Goal: Information Seeking & Learning: Learn about a topic

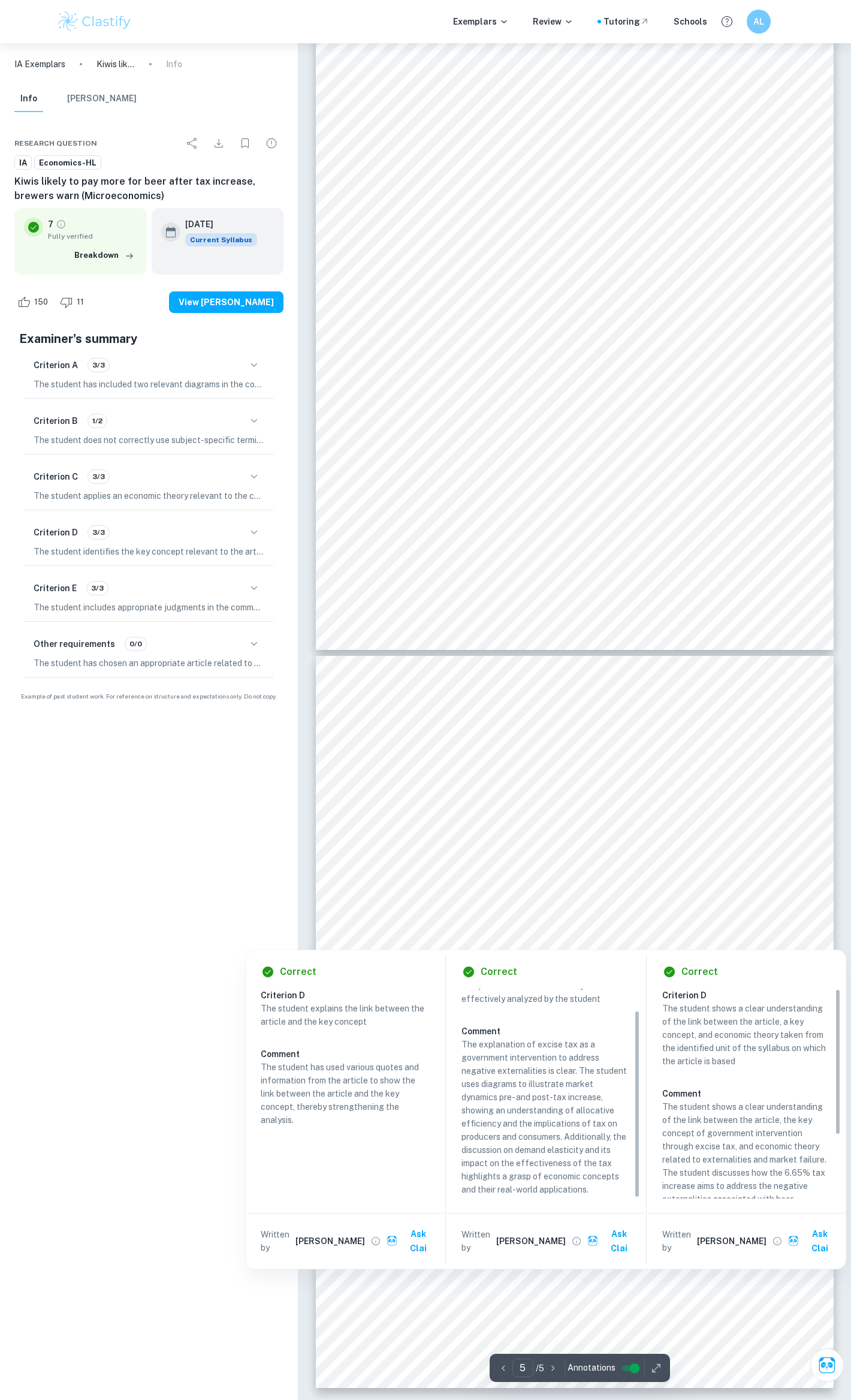
scroll to position [24, 0]
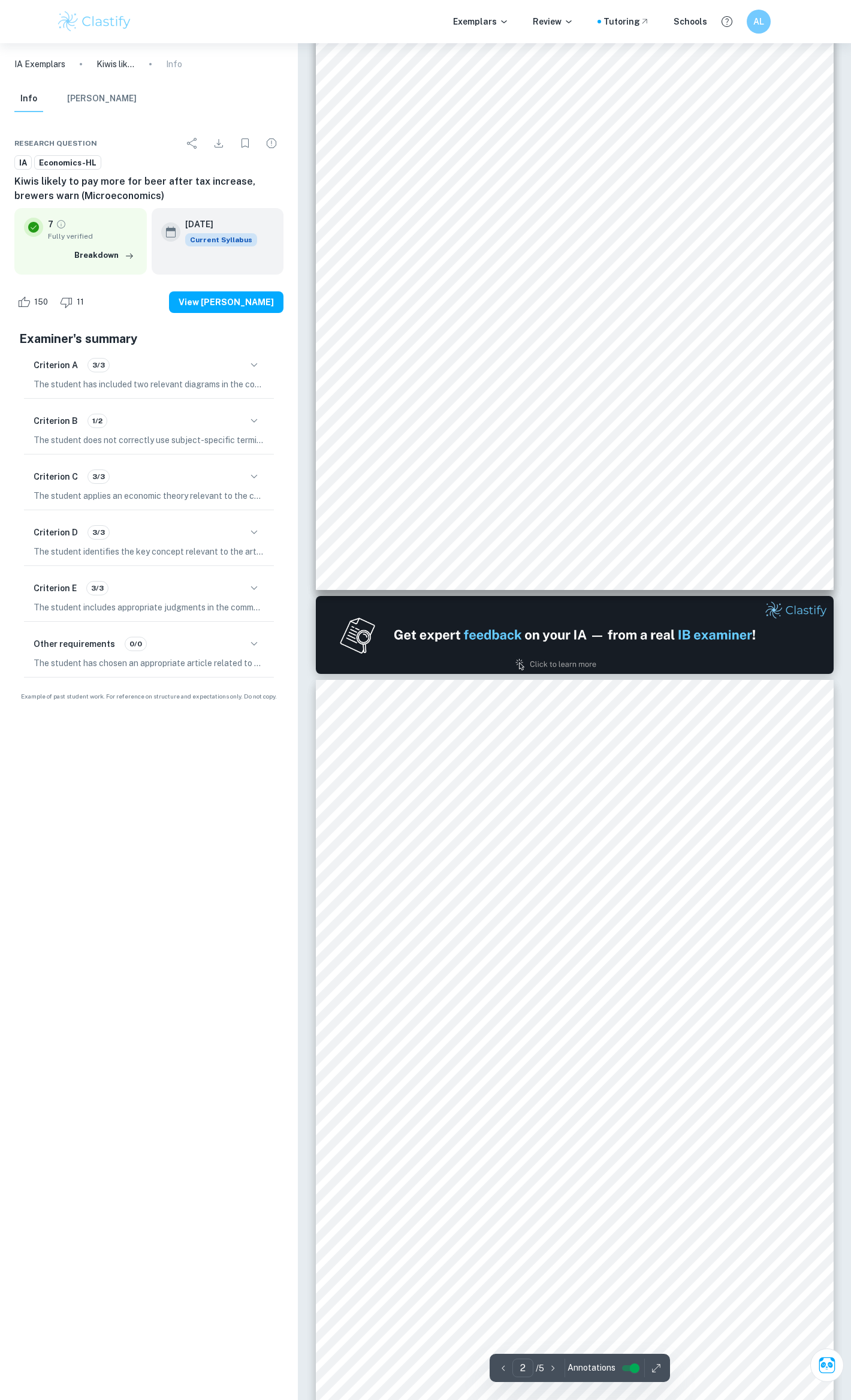
type input "1"
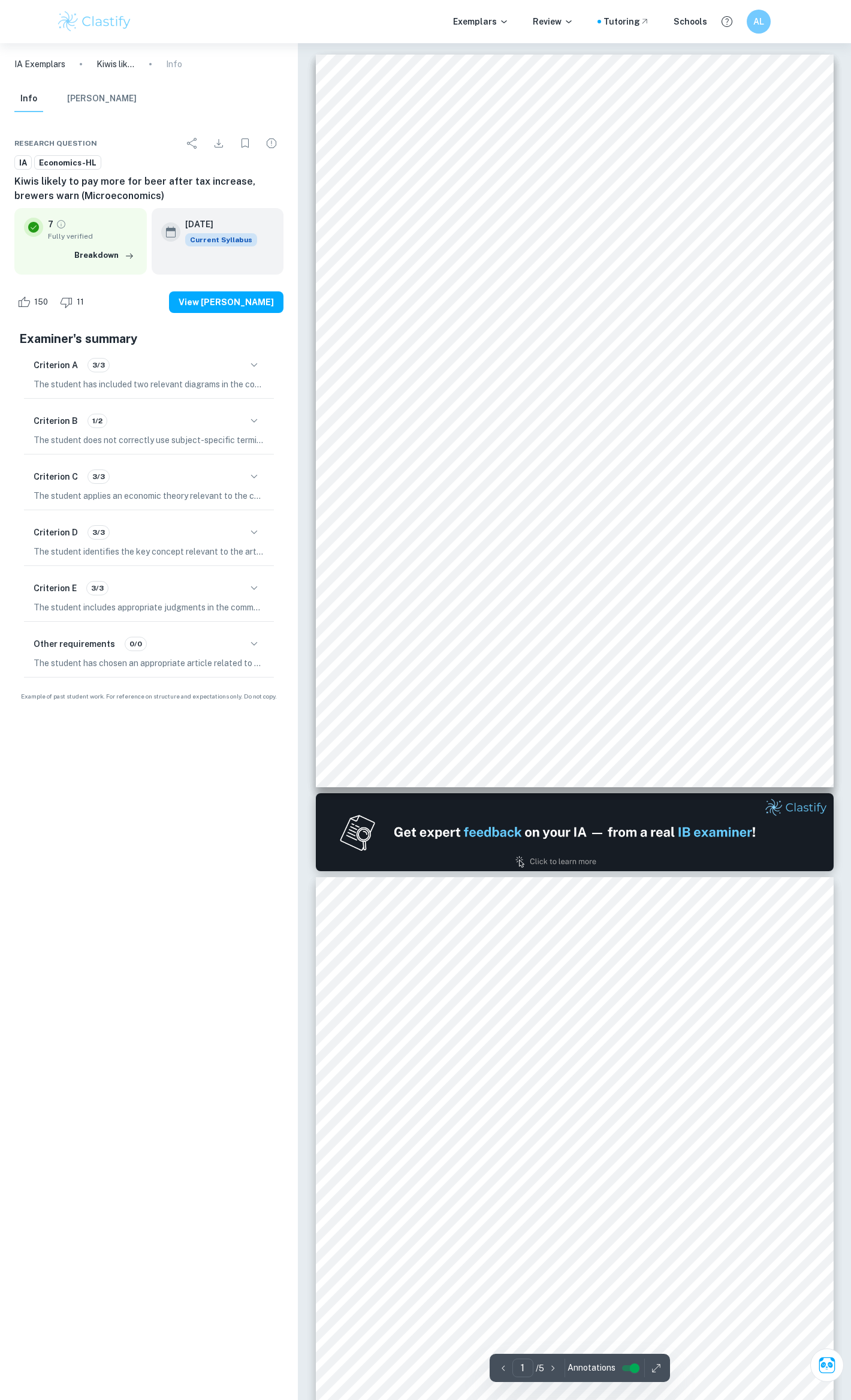
scroll to position [0, 0]
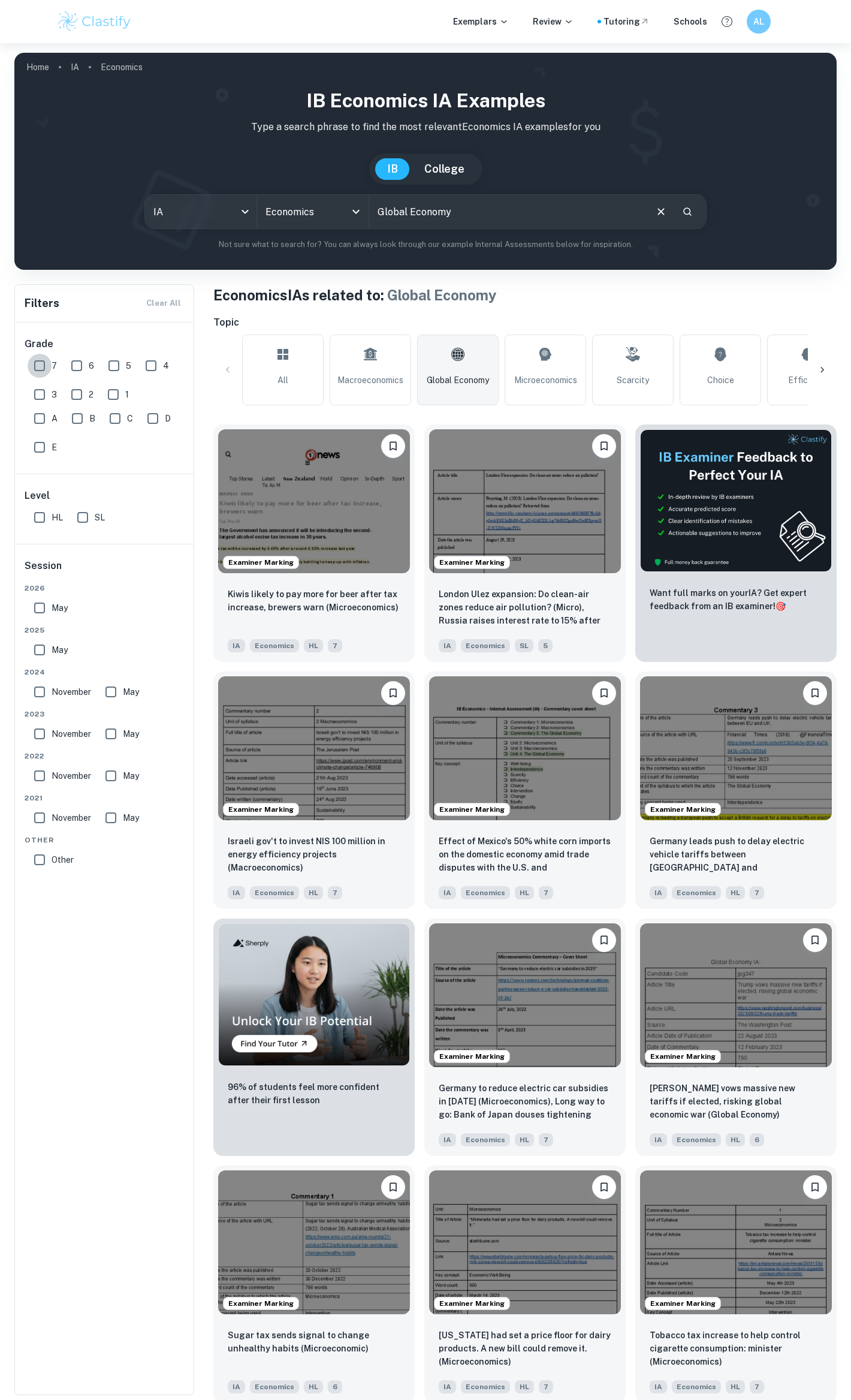
click at [43, 367] on input "7" at bounding box center [39, 366] width 24 height 24
checkbox input "true"
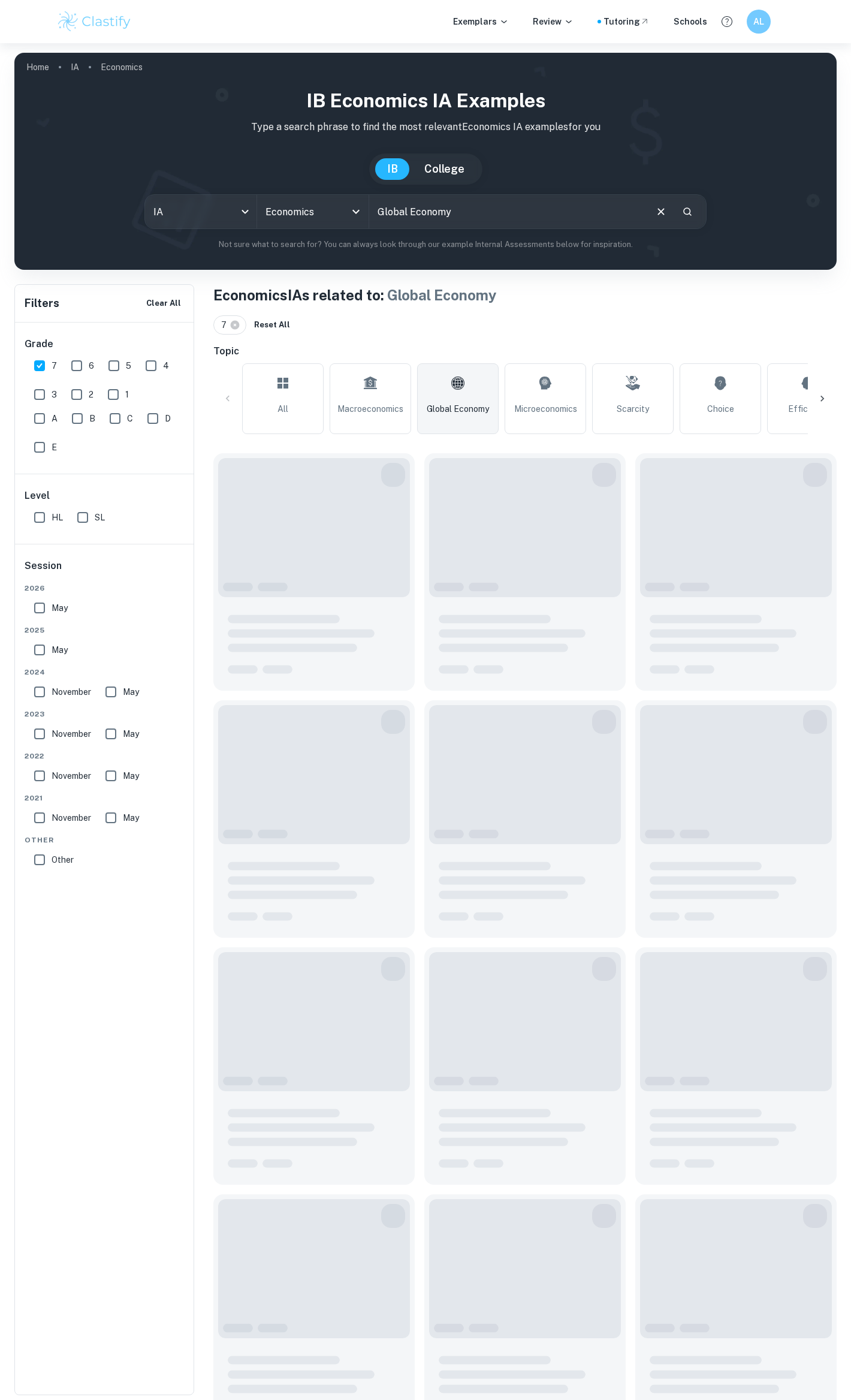
click at [468, 406] on span "Global Economy" at bounding box center [458, 408] width 62 height 13
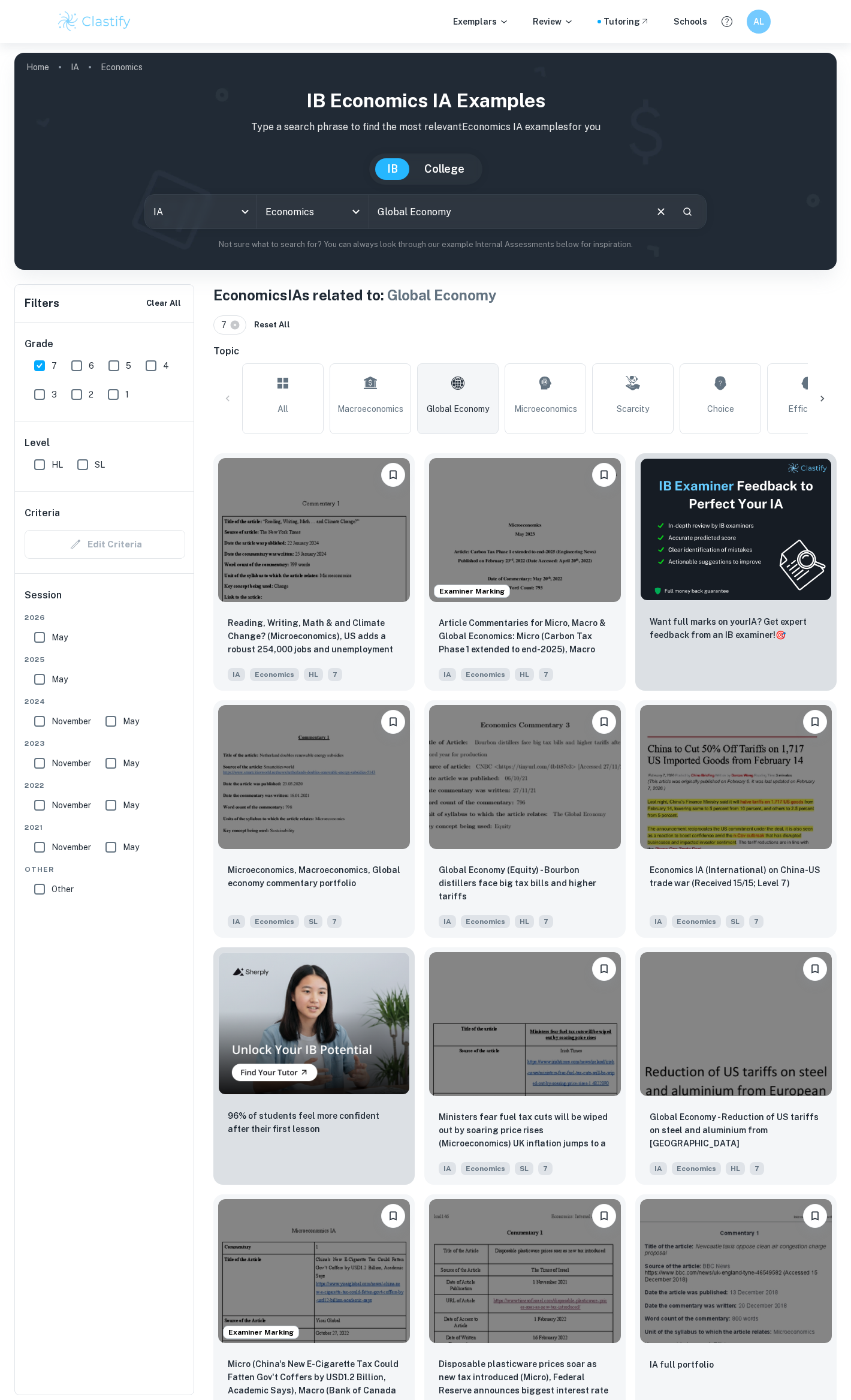
click at [464, 403] on span "Global Economy" at bounding box center [458, 408] width 62 height 13
click at [340, 543] on img at bounding box center [314, 529] width 192 height 144
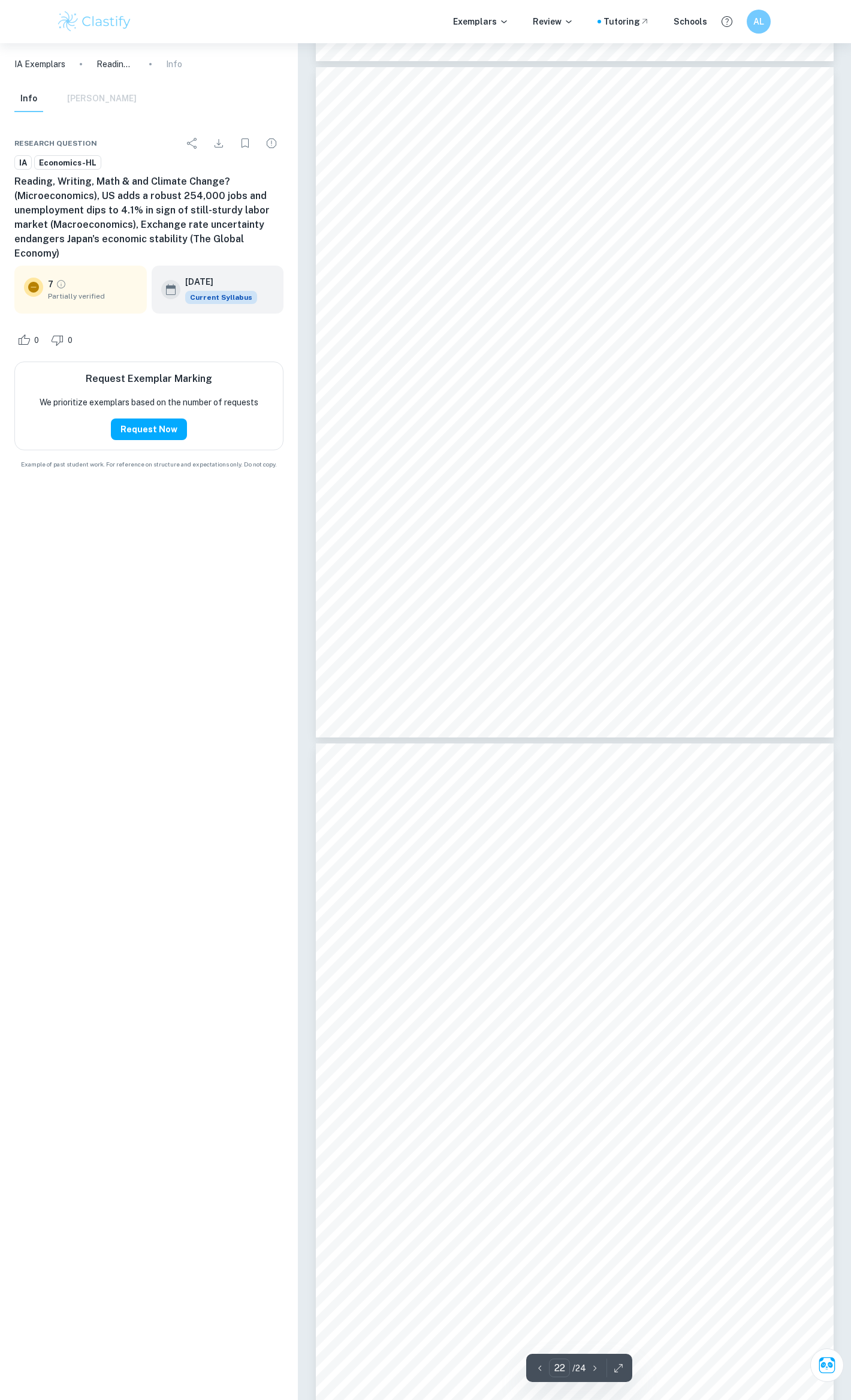
scroll to position [13670, 0]
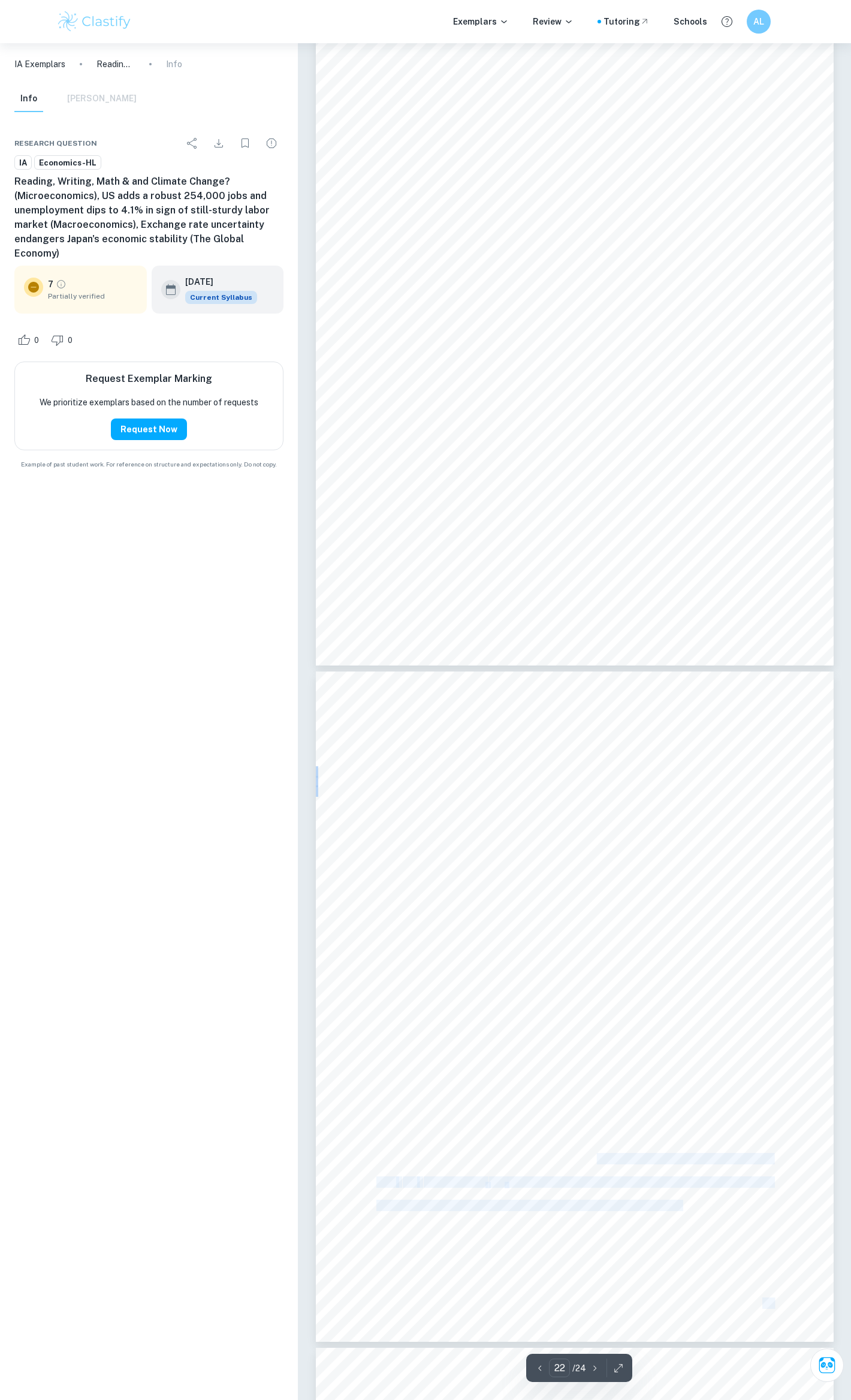
drag, startPoint x: 396, startPoint y: 1091, endPoint x: 599, endPoint y: 1155, distance: 212.8
click at [599, 1155] on div "Economics IA Portfolio [DATE] Diagram 2: The Effect of Yen Appreciation on Japa…" at bounding box center [575, 1006] width 518 height 670
click at [601, 1152] on div "Economics IA Portfolio [DATE] Diagram 2: The Effect of Yen Appreciation on Japa…" at bounding box center [575, 1006] width 518 height 670
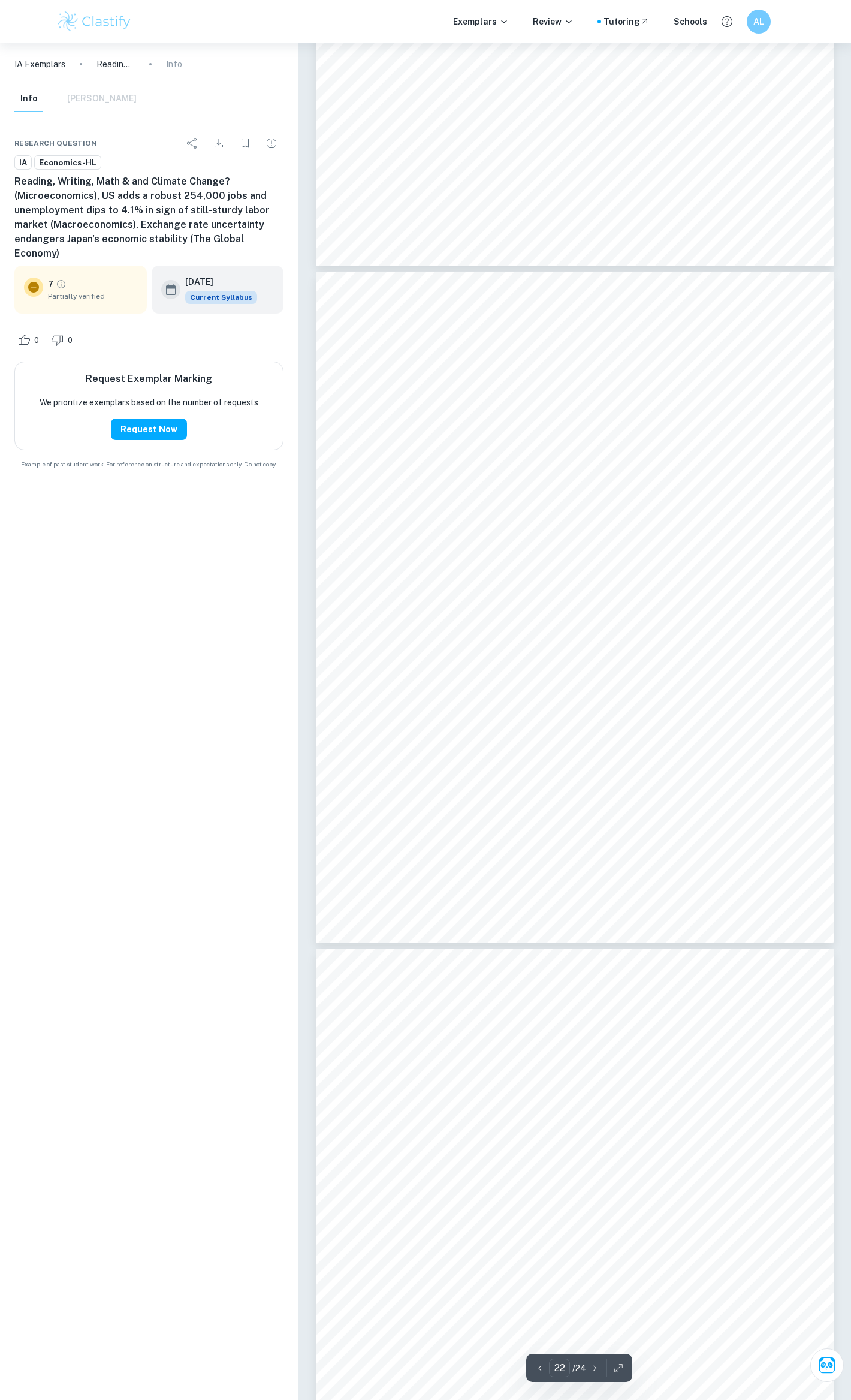
scroll to position [14069, 0]
drag, startPoint x: 409, startPoint y: 1020, endPoint x: 532, endPoint y: 1054, distance: 127.6
click at [531, 1053] on div "Economics IA Portfolio [DATE] The article suggests pegging the yen to the USD i…" at bounding box center [575, 1283] width 518 height 670
click at [533, 1054] on div "Economics IA Portfolio [DATE] The article suggests pegging the yen to the USD i…" at bounding box center [575, 1283] width 518 height 670
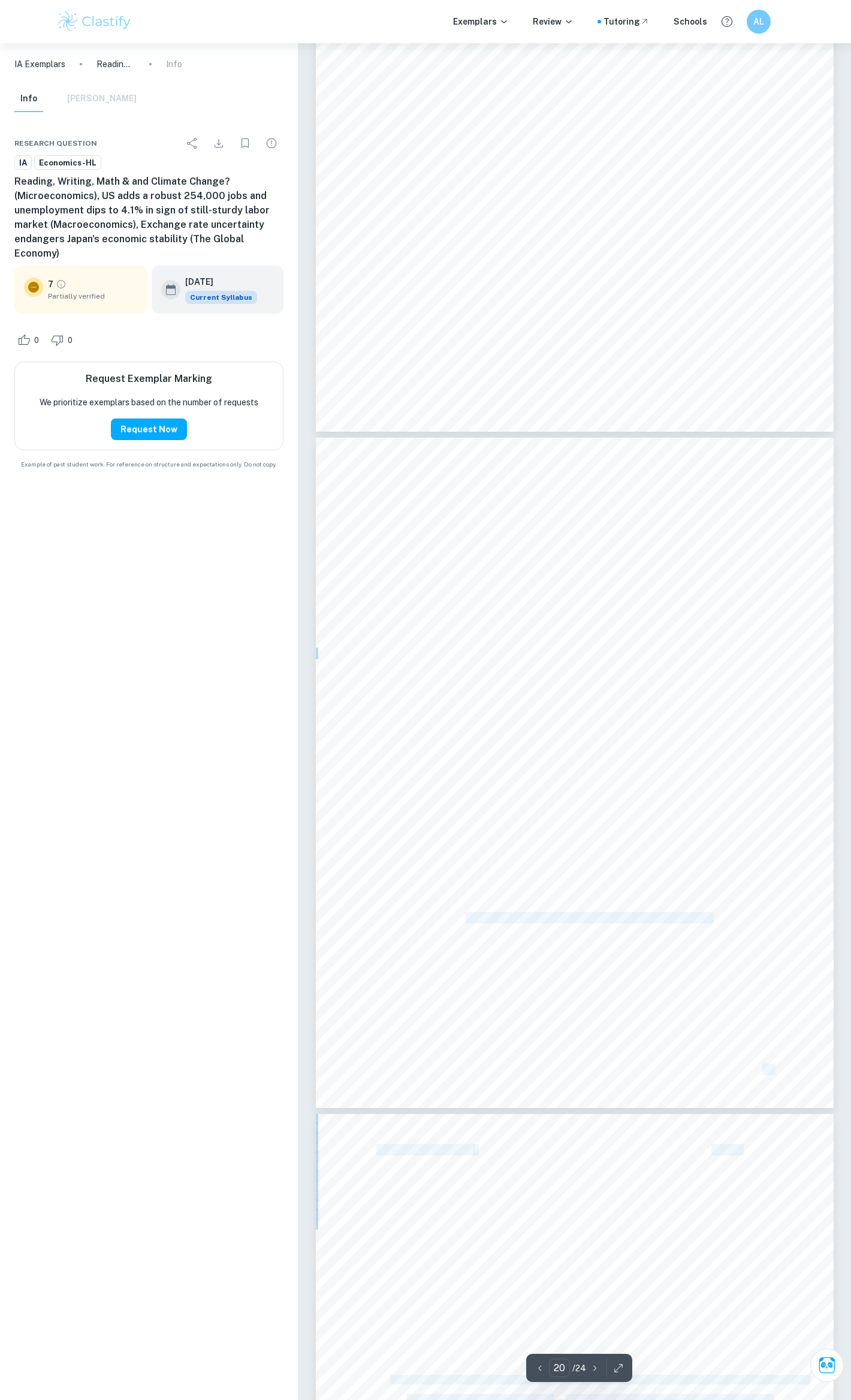
scroll to position [12550, 0]
drag, startPoint x: 732, startPoint y: 1278, endPoint x: 408, endPoint y: 750, distance: 619.5
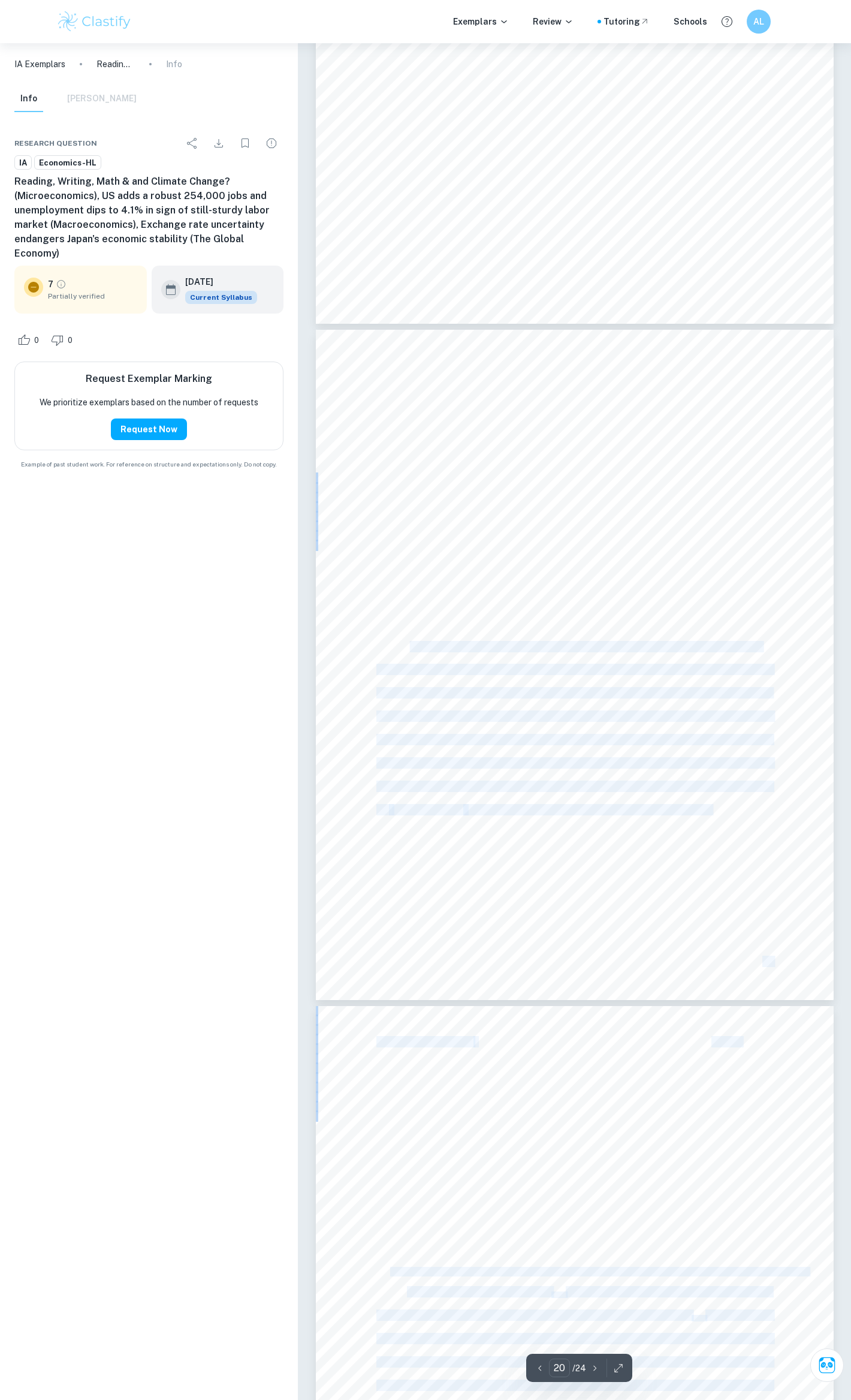
type input "21"
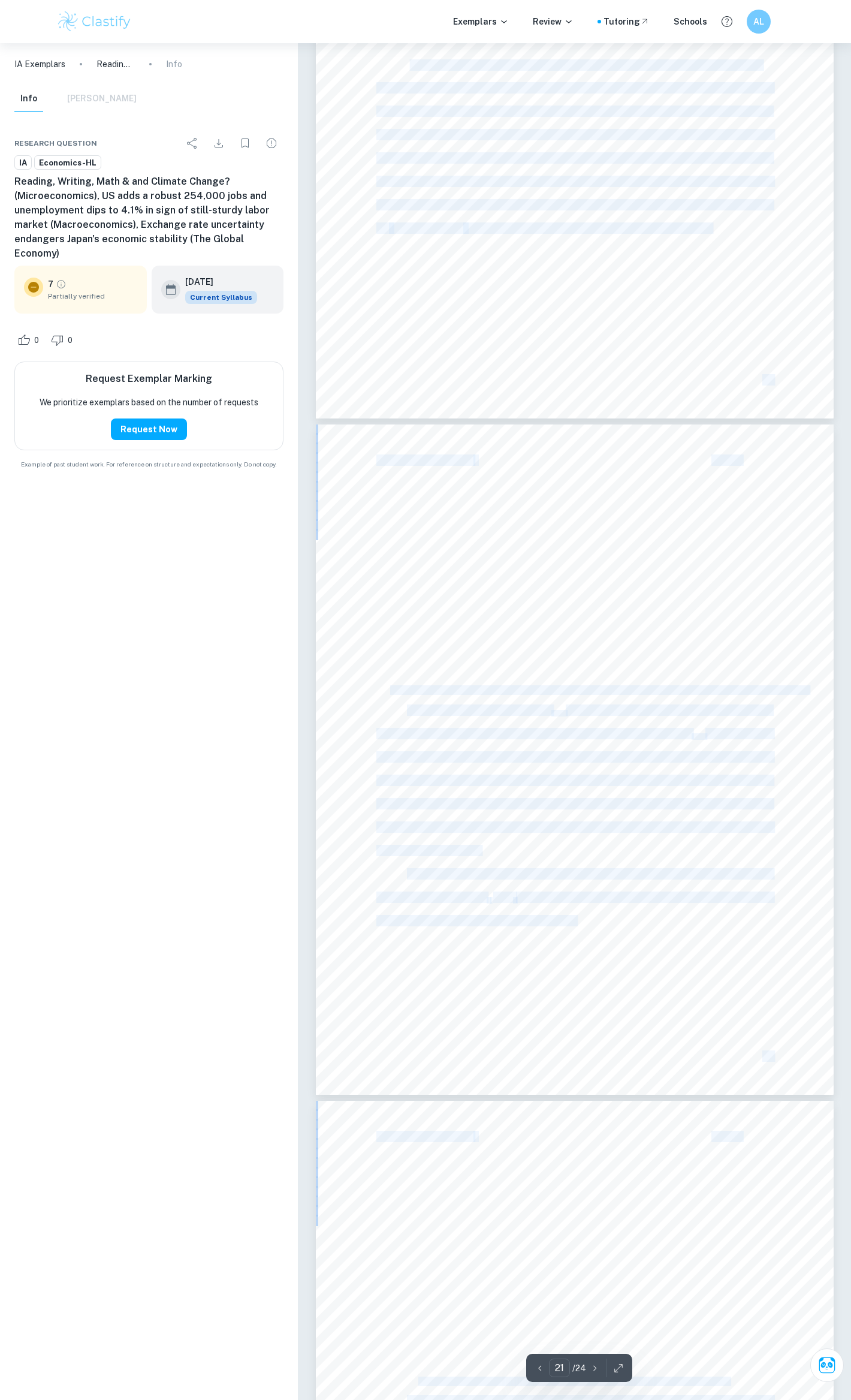
scroll to position [13430, 0]
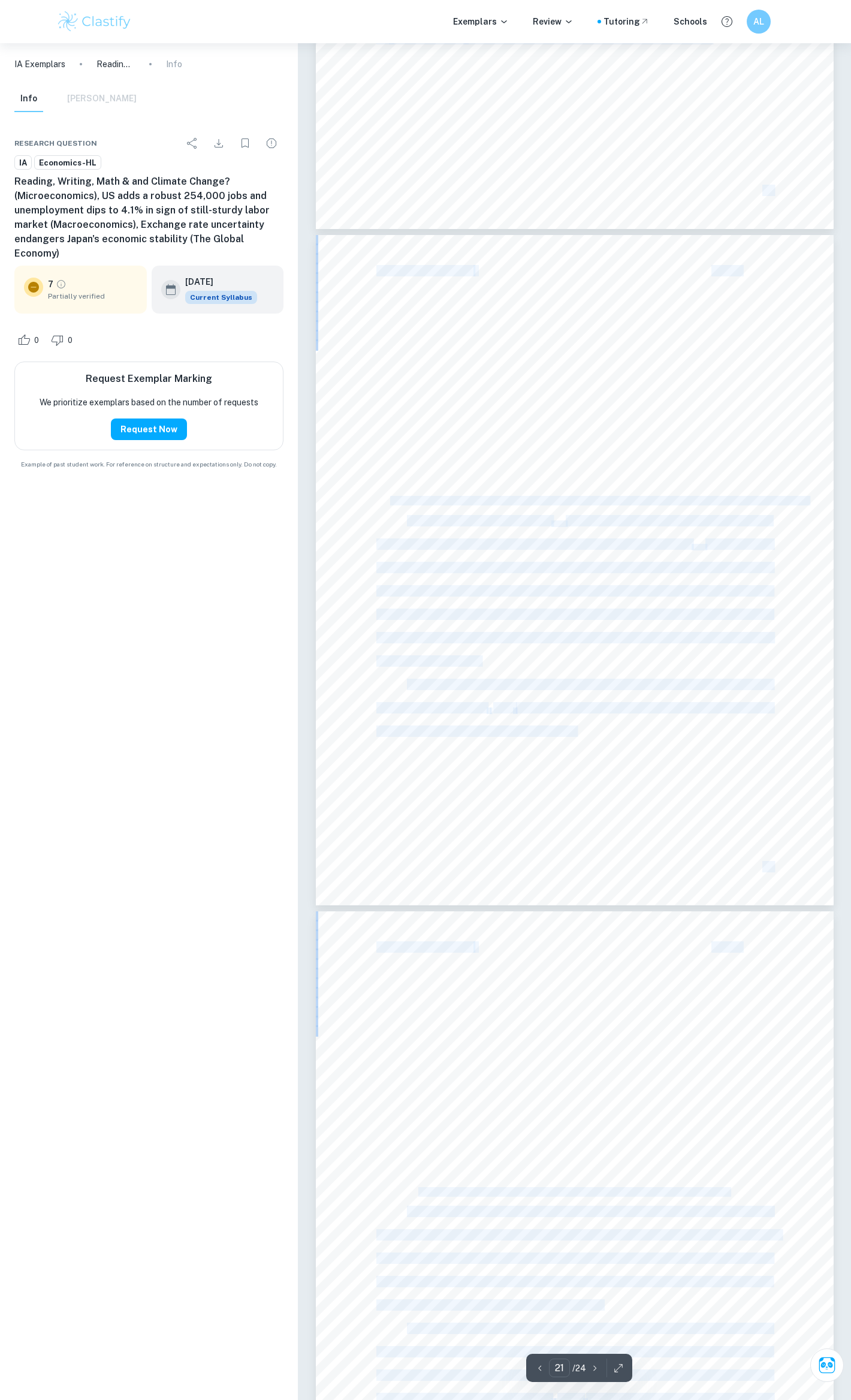
copy body "n [DATE], the Bank of Japan9s (BoJ) <unexpected= decision to raise the key inte…"
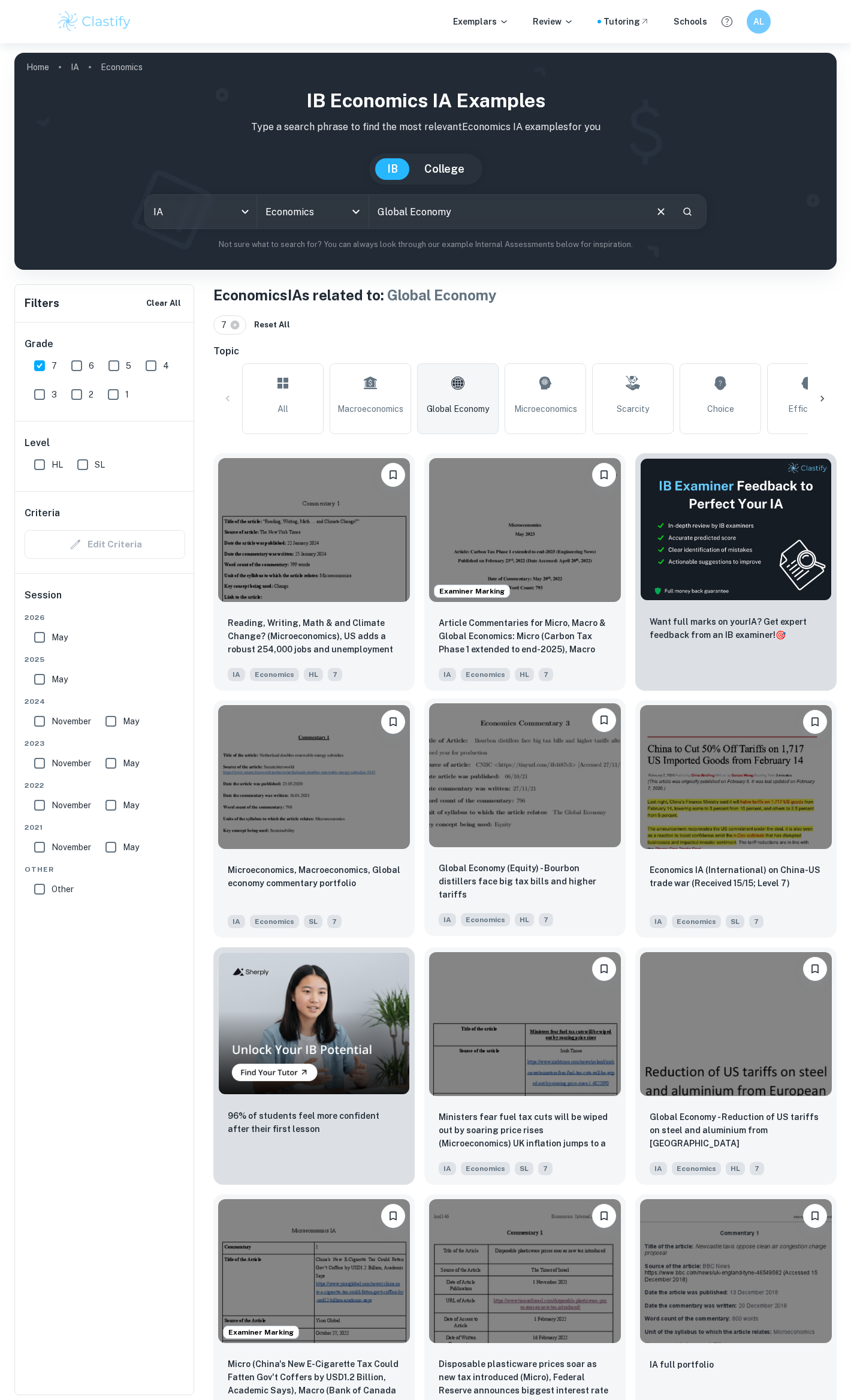
click at [484, 819] on img at bounding box center [525, 775] width 192 height 144
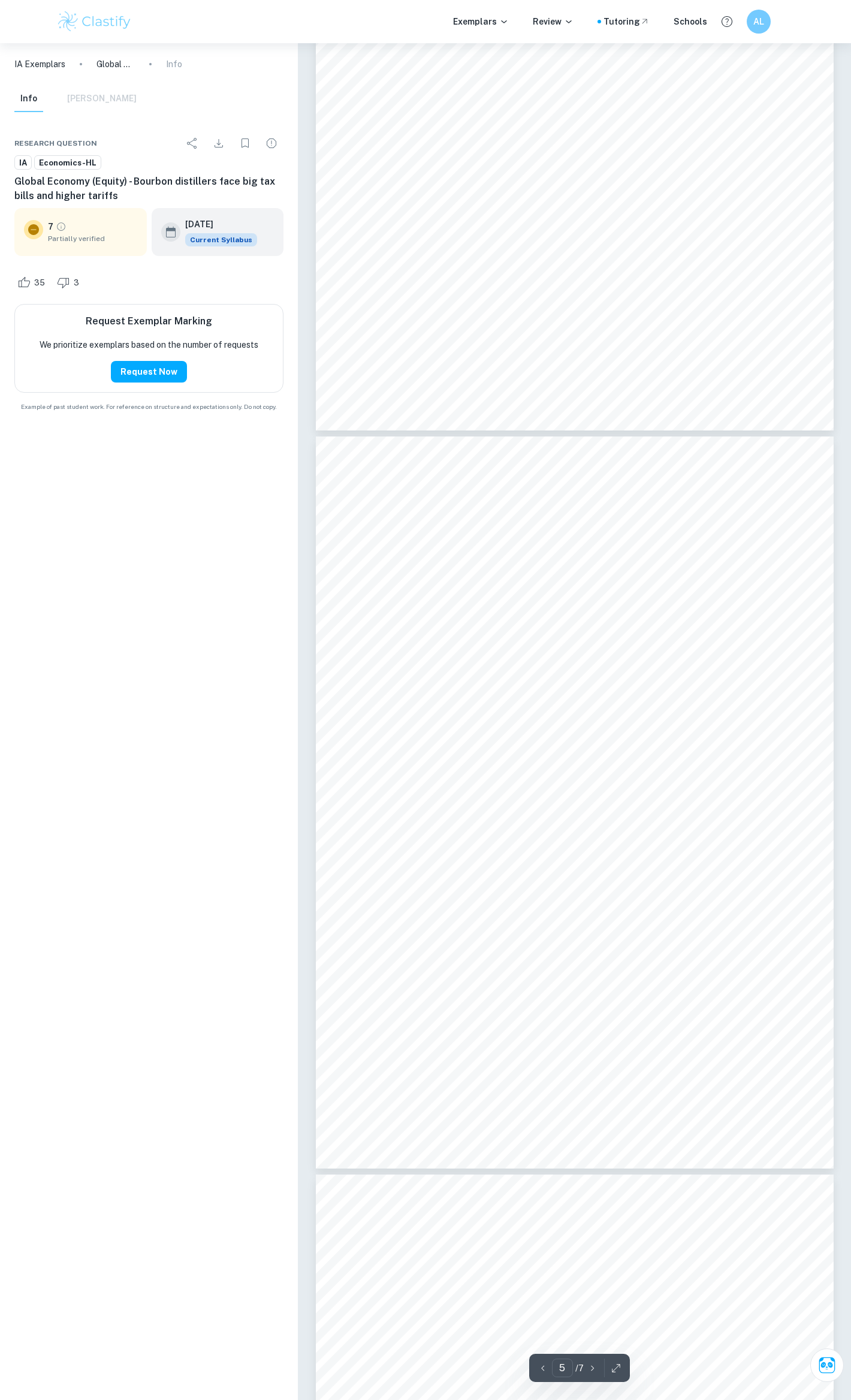
scroll to position [2878, 0]
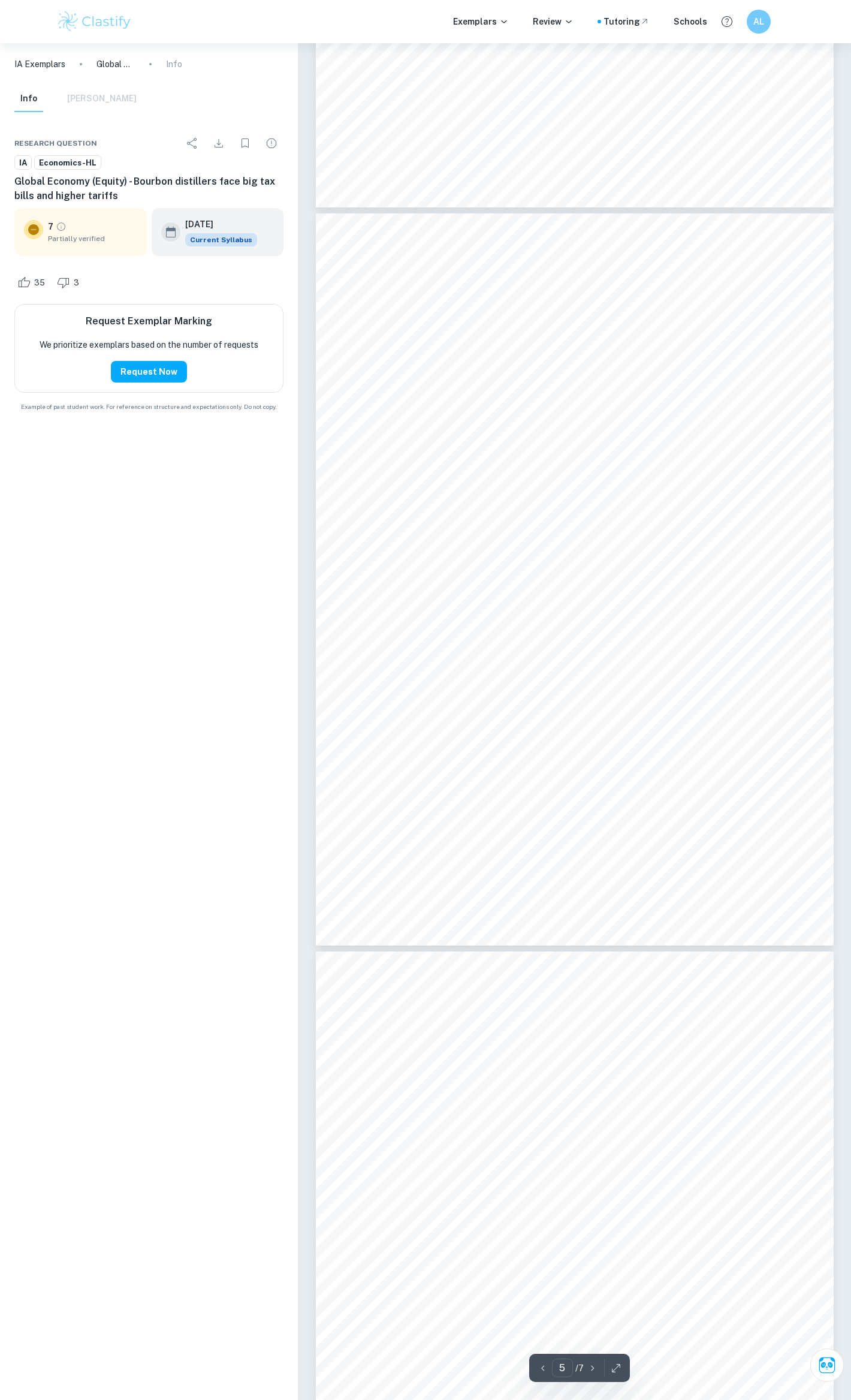
drag, startPoint x: 347, startPoint y: 299, endPoint x: 444, endPoint y: 356, distance: 112.5
click at [444, 354] on div "2 Commentary The article discusses plans by the EU to increase tariffs (a tax o…" at bounding box center [575, 579] width 518 height 733
click at [440, 357] on div "2 Commentary The article discusses plans by the EU to increase tariffs (a tax o…" at bounding box center [575, 579] width 518 height 733
drag, startPoint x: 346, startPoint y: 844, endPoint x: 512, endPoint y: 851, distance: 166.1
click at [512, 851] on div "2 Commentary The article discusses plans by the EU to increase tariffs (a tax o…" at bounding box center [575, 579] width 518 height 733
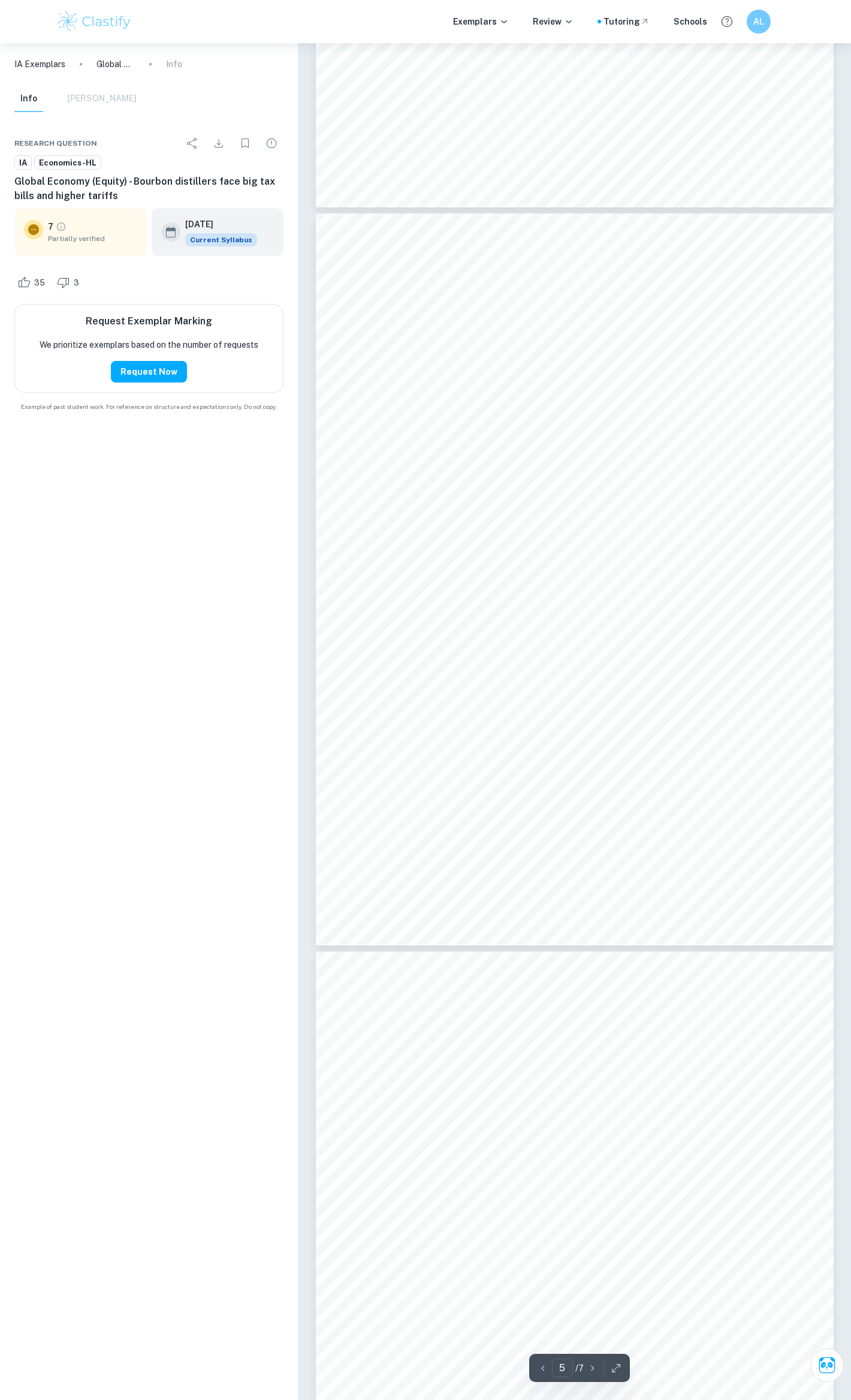
click at [512, 850] on div "2 Commentary The article discusses plans by the EU to increase tariffs (a tax o…" at bounding box center [575, 579] width 518 height 733
drag, startPoint x: 600, startPoint y: 1077, endPoint x: 651, endPoint y: 965, distance: 123.1
click at [656, 966] on div "increased price, domestic EU firms now produce an increased quantity of Q 3 and…" at bounding box center [575, 1237] width 518 height 733
click at [647, 965] on div "increased price, domestic EU firms now produce an increased quantity of Q 3 and…" at bounding box center [575, 1237] width 518 height 733
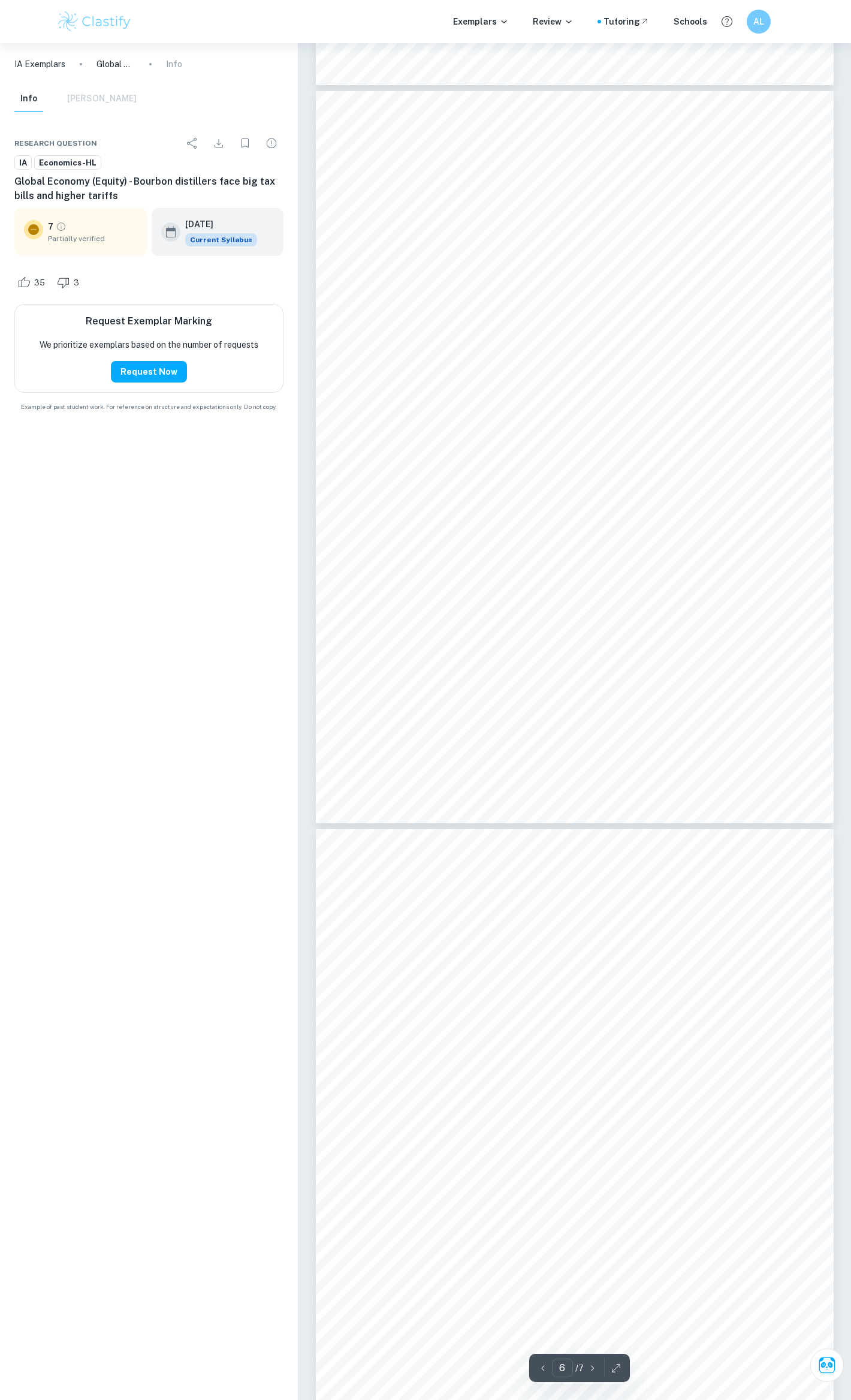
scroll to position [3837, 0]
drag, startPoint x: 340, startPoint y: 770, endPoint x: 514, endPoint y: 803, distance: 177.1
click at [514, 804] on div "most notably raises prices, from P to P 1 which places US distillers at a “comp…" at bounding box center [575, 1096] width 518 height 733
click at [514, 803] on div "most notably raises prices, from P to P 1 which places US distillers at a “comp…" at bounding box center [575, 1096] width 518 height 733
type input "7"
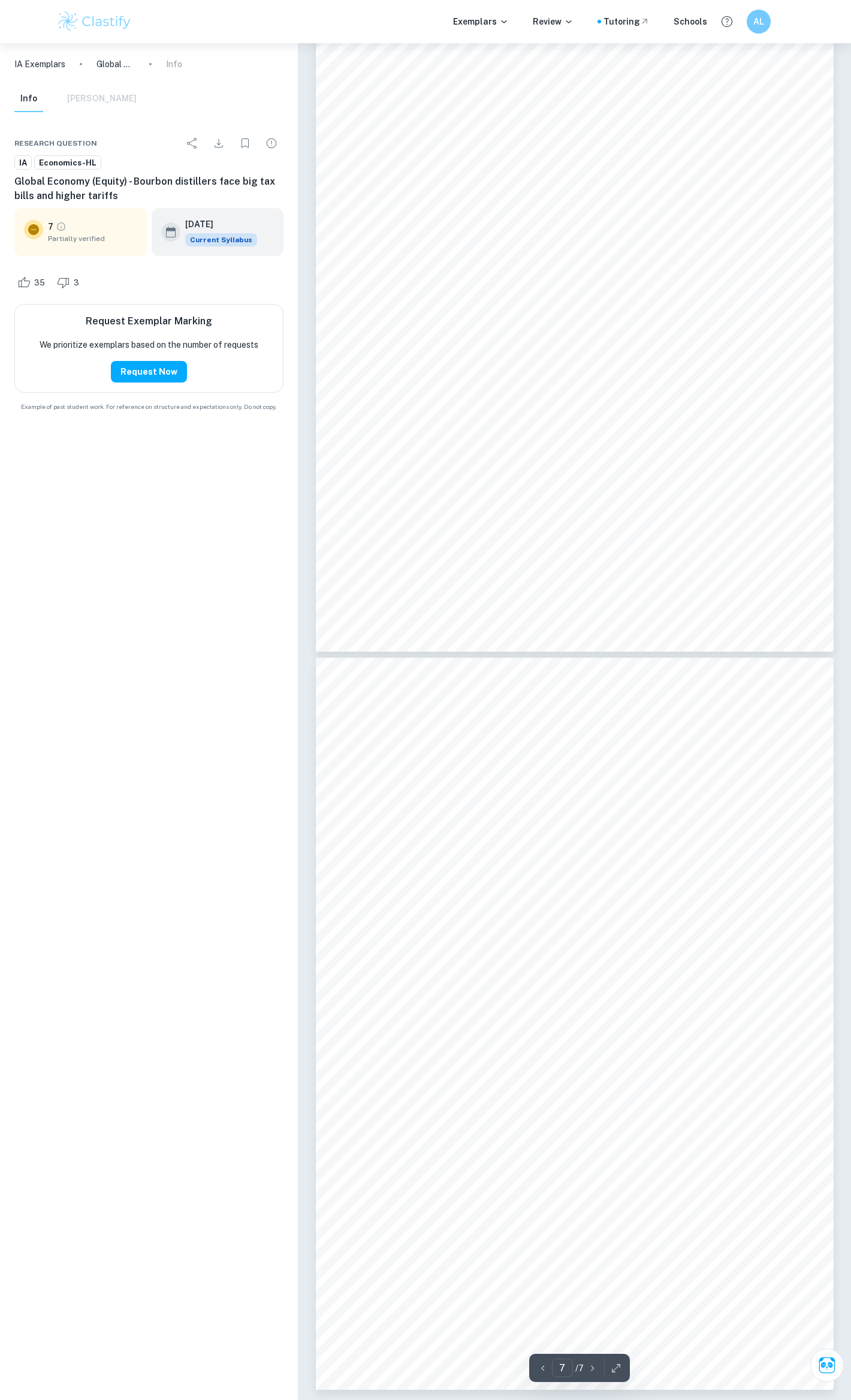
scroll to position [3912, 0]
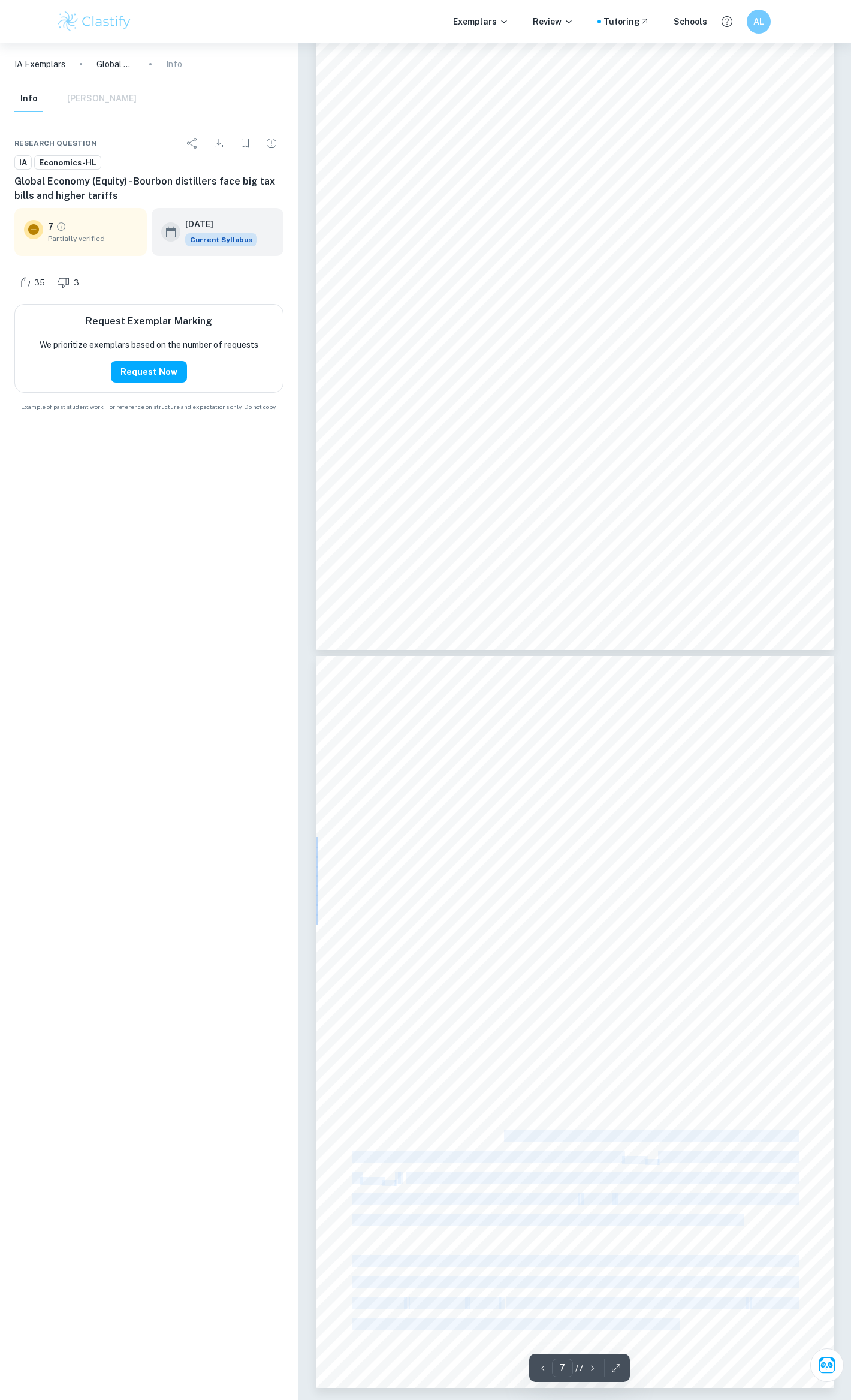
drag, startPoint x: 758, startPoint y: 1224, endPoint x: 504, endPoint y: 1132, distance: 270.1
click at [504, 1132] on div "most notably raises prices, from P to P 1 which places US distillers at a “comp…" at bounding box center [575, 1022] width 518 height 733
click at [504, 1132] on span "bars and consumers” who all suffered from the original tariff and now suffer ev…" at bounding box center [574, 1136] width 444 height 10
